Goal: Task Accomplishment & Management: Use online tool/utility

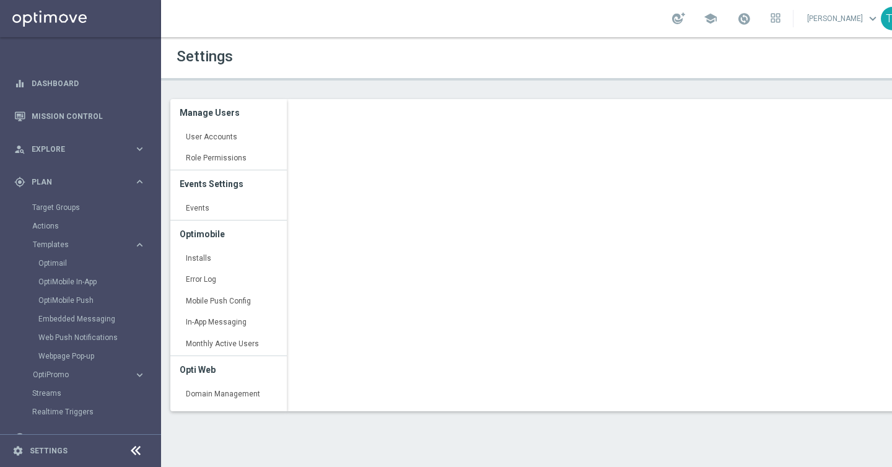
scroll to position [211, 0]
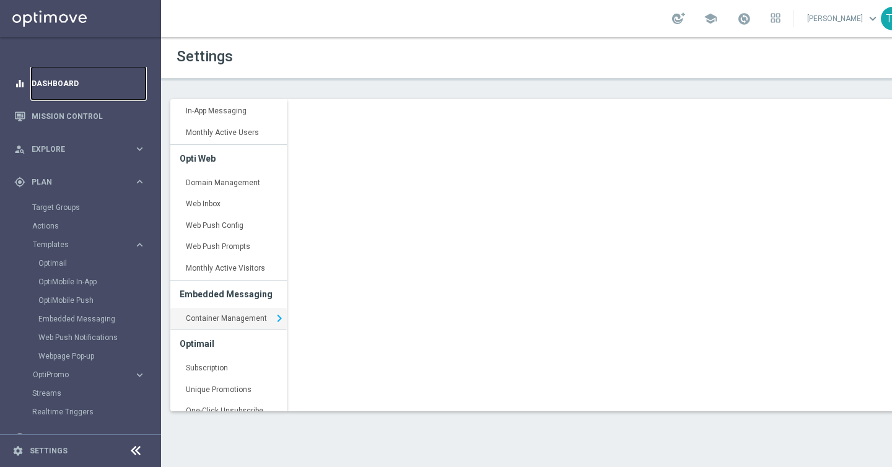
click at [64, 76] on link "Dashboard" at bounding box center [89, 83] width 114 height 33
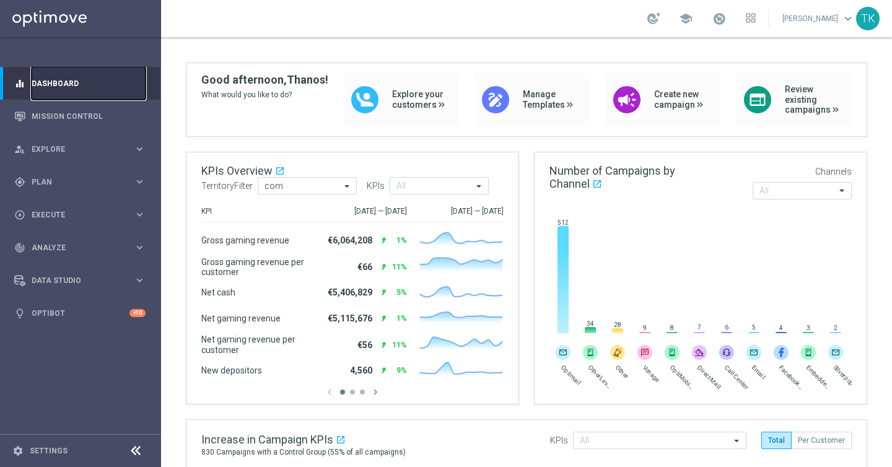
scroll to position [76, 0]
click at [142, 181] on icon "keyboard_arrow_right" at bounding box center [140, 182] width 12 height 12
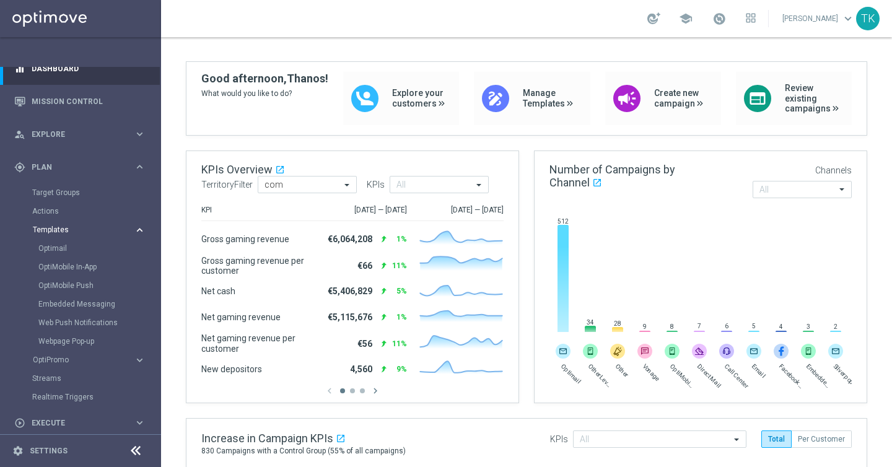
scroll to position [26, 0]
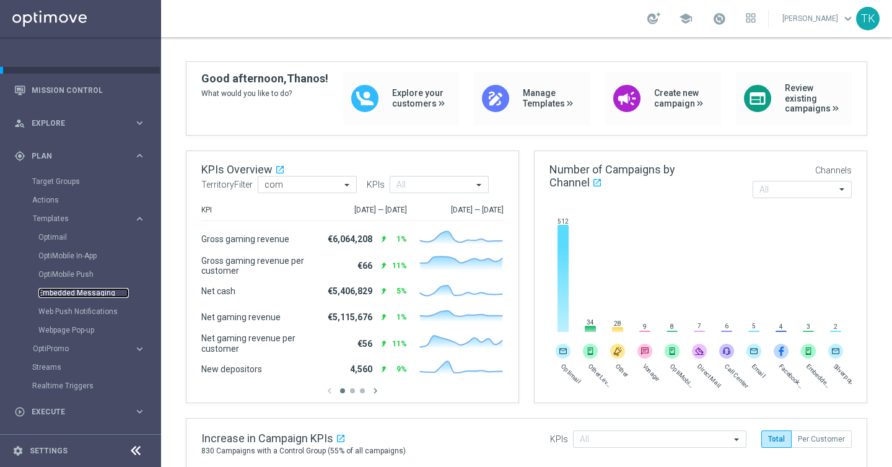
click at [76, 292] on link "Embedded Messaging" at bounding box center [83, 293] width 90 height 10
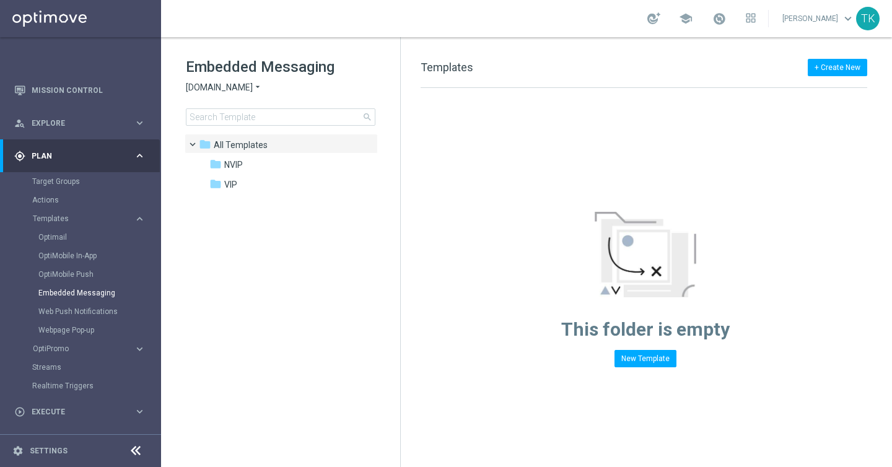
click at [245, 89] on span "[DOMAIN_NAME]" at bounding box center [219, 88] width 67 height 12
click at [230, 133] on div "Lottoland" at bounding box center [232, 131] width 93 height 15
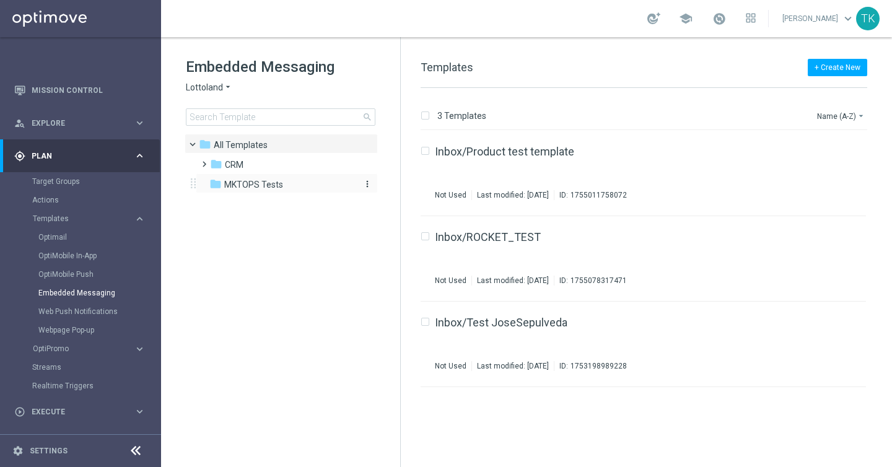
click at [266, 181] on span "MKTOPS Tests" at bounding box center [253, 184] width 59 height 11
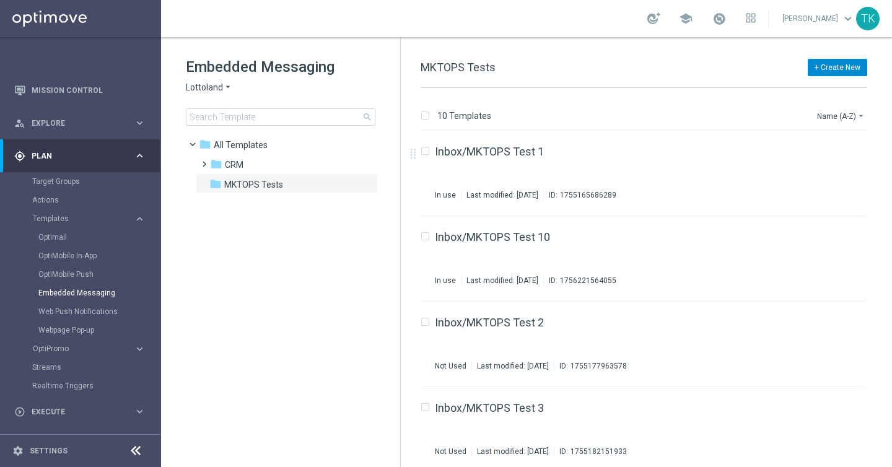
click at [838, 67] on button "+ Create New" at bounding box center [836, 67] width 59 height 17
click at [820, 92] on span "New Template" at bounding box center [803, 89] width 50 height 9
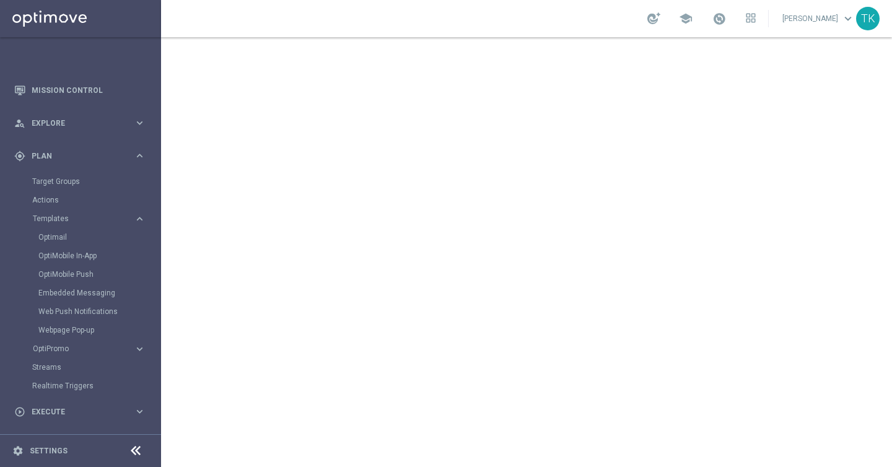
scroll to position [26, 0]
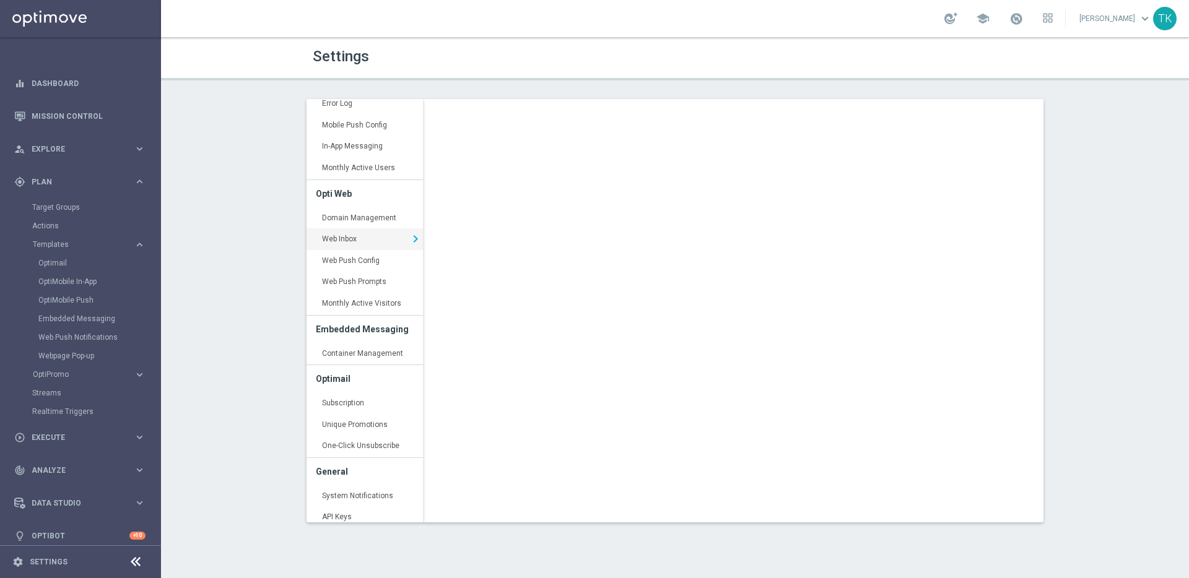
scroll to position [176, 0]
